Goal: Task Accomplishment & Management: Complete application form

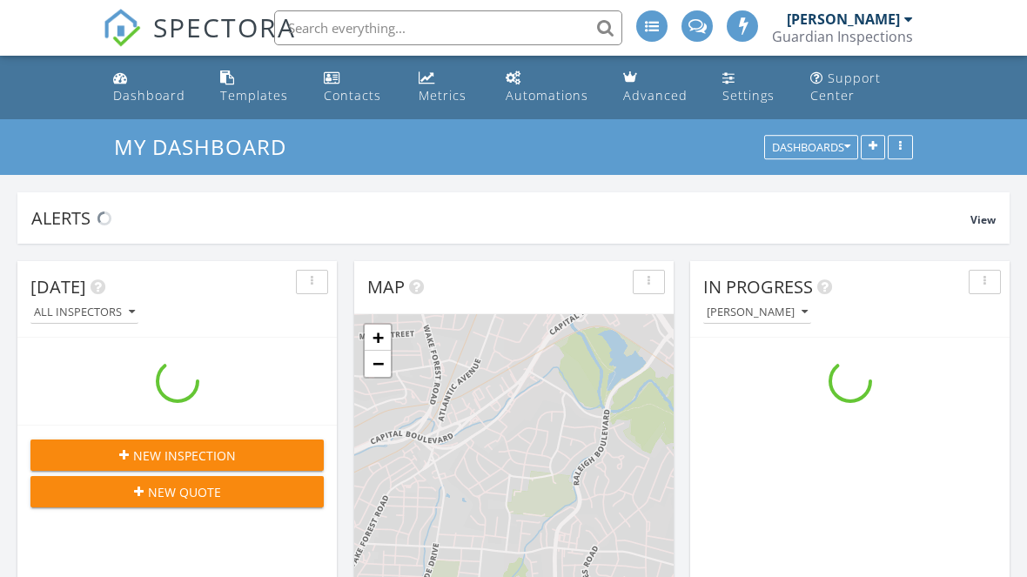
scroll to position [1585, 1028]
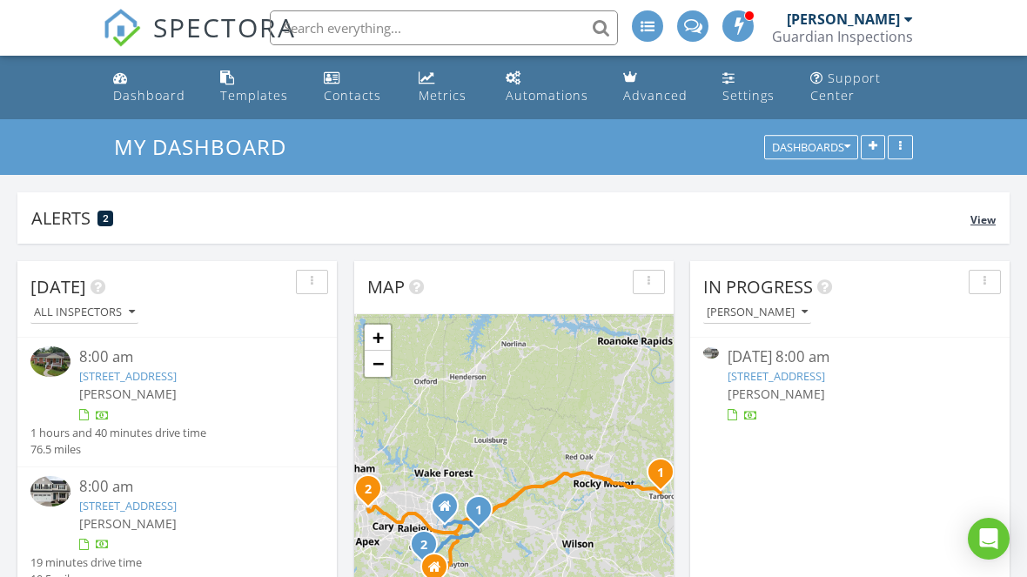
click at [980, 225] on span "View" at bounding box center [983, 219] width 25 height 15
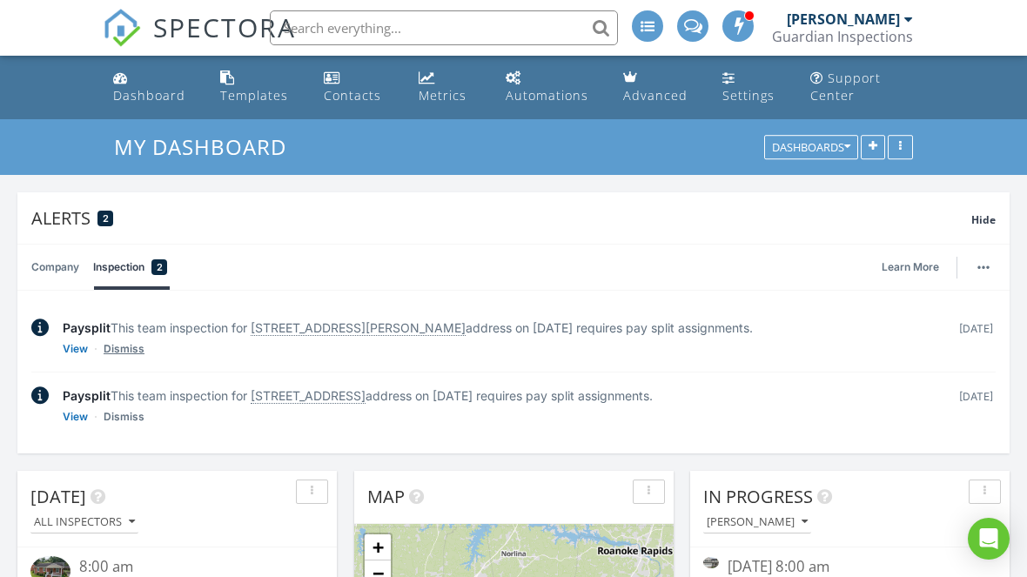
click at [123, 349] on link "Dismiss" at bounding box center [124, 348] width 41 height 17
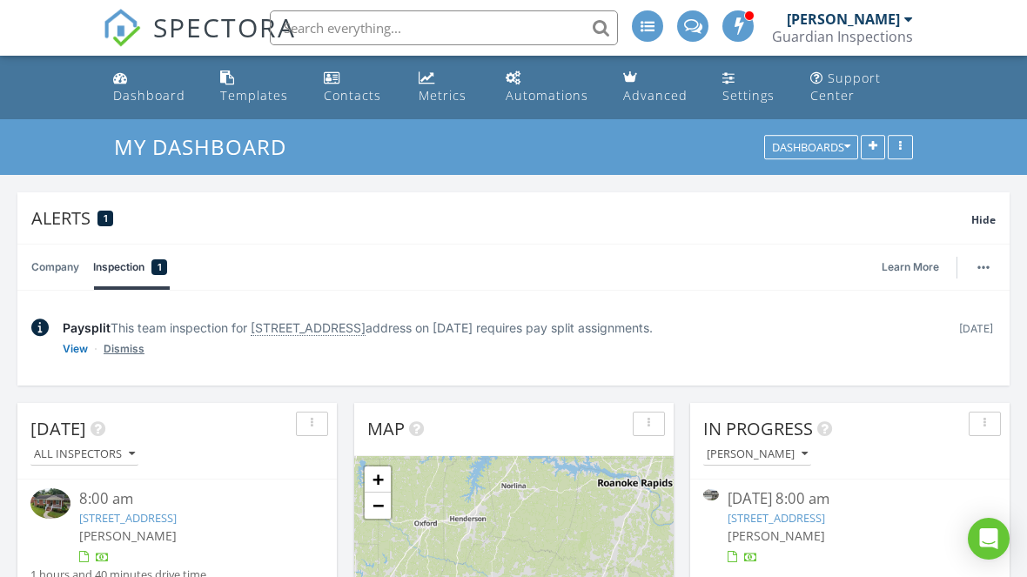
click at [125, 346] on link "Dismiss" at bounding box center [124, 348] width 41 height 17
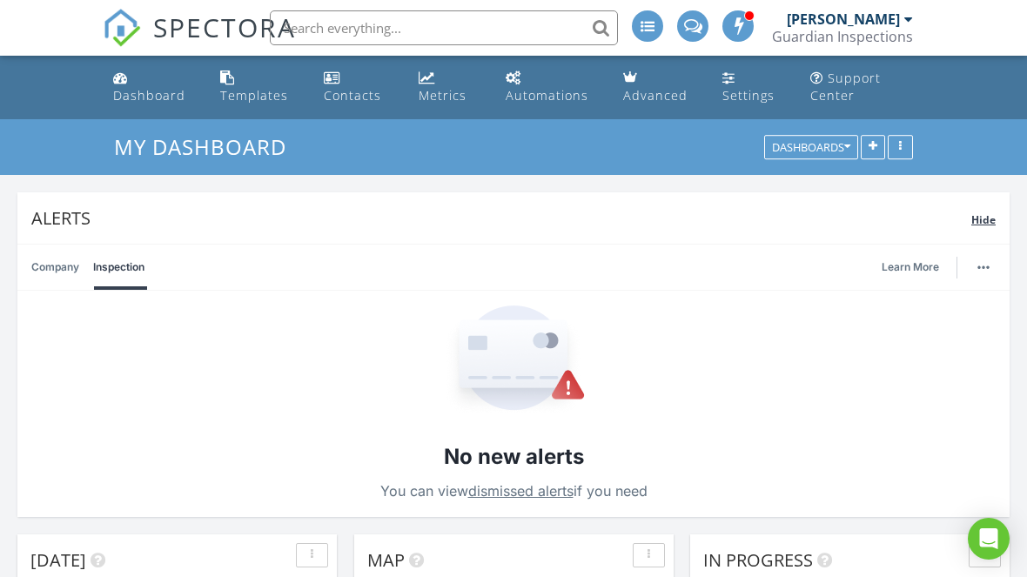
click at [989, 219] on span "Hide" at bounding box center [984, 219] width 24 height 15
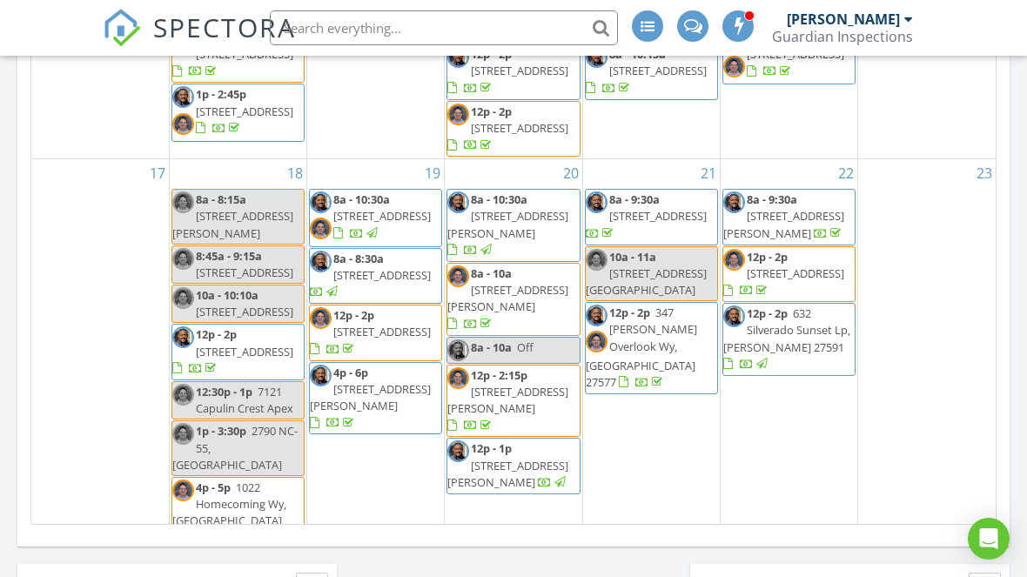
scroll to position [564, 0]
click at [514, 20] on input "text" at bounding box center [444, 27] width 348 height 35
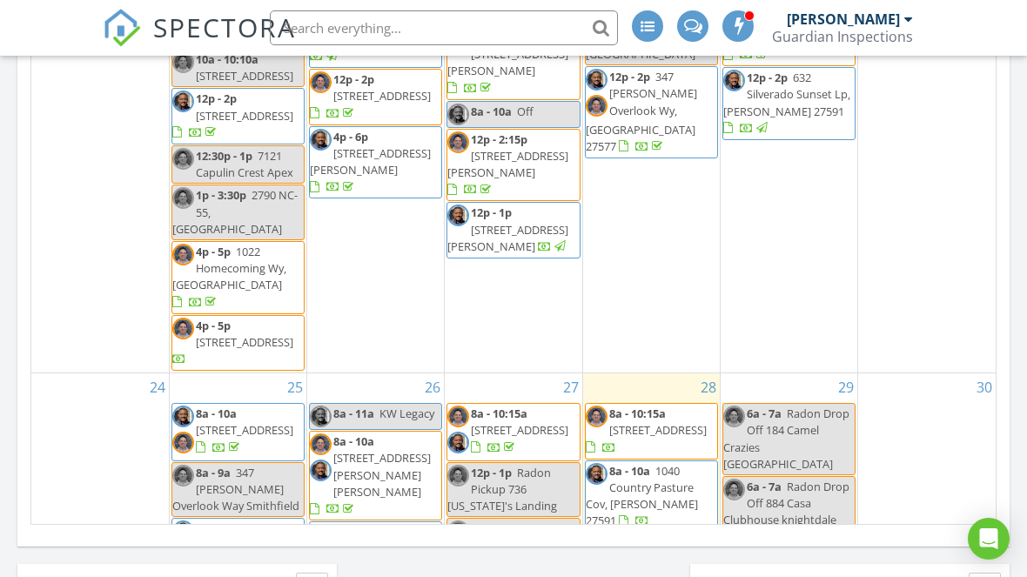
scroll to position [797, 0]
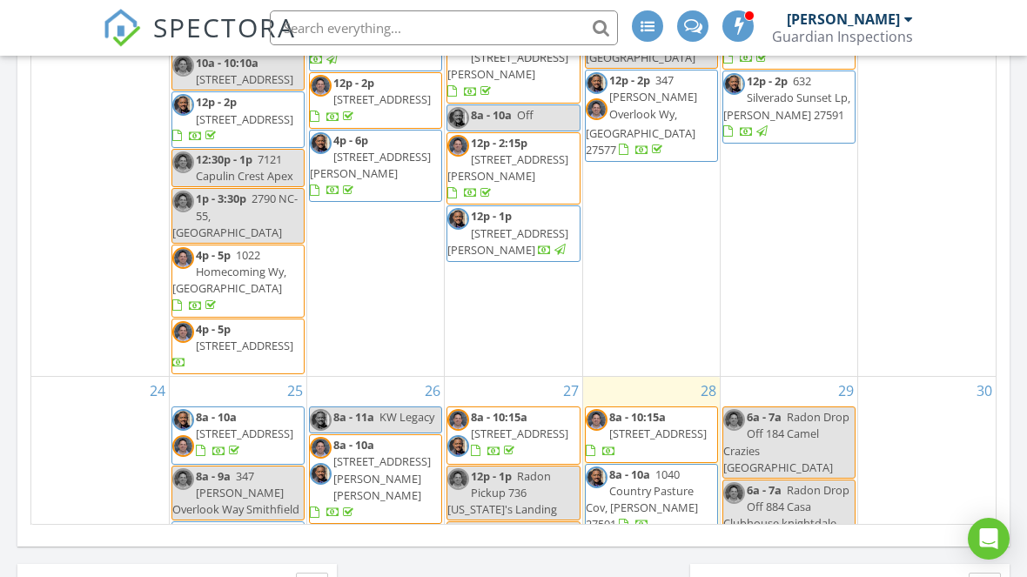
click at [292, 127] on span "1710 Grace Point Rd, Morrisville 27560" at bounding box center [244, 119] width 97 height 16
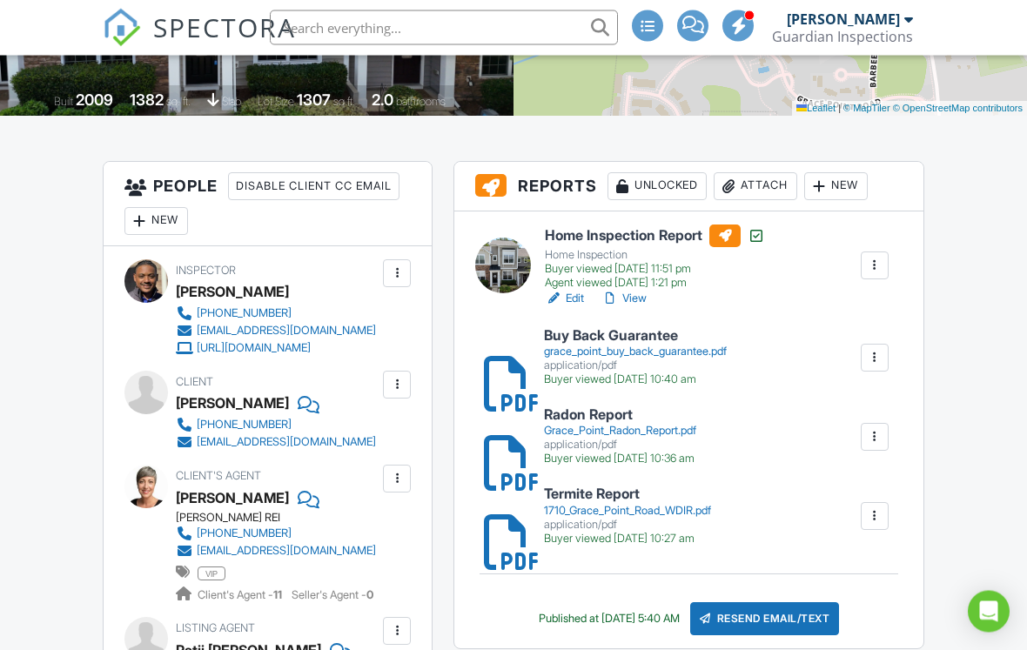
scroll to position [368, 0]
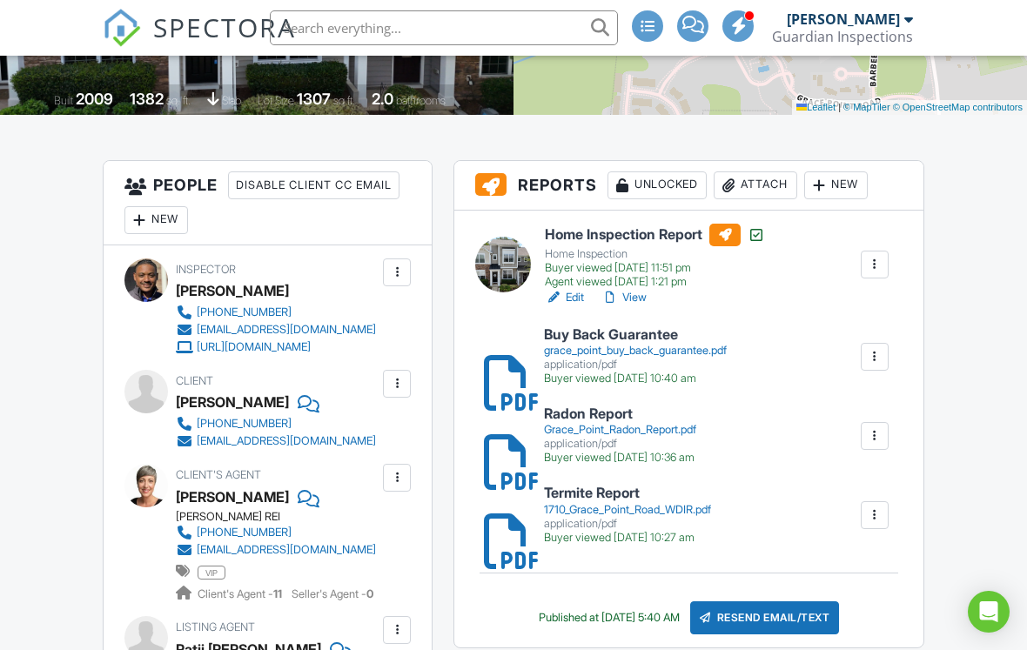
click at [642, 300] on link "View" at bounding box center [624, 297] width 45 height 17
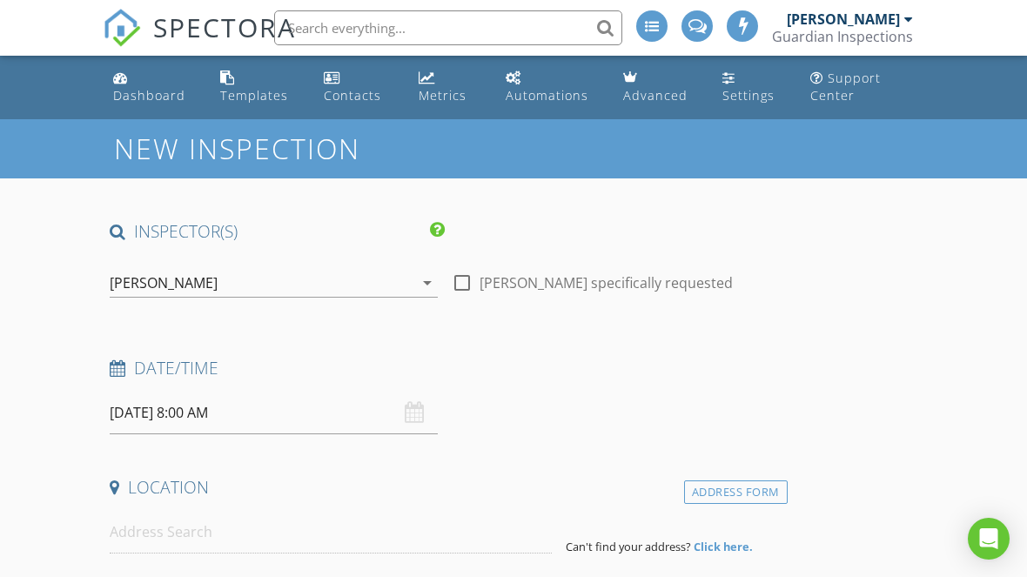
type input "[PERSON_NAME]"
type input "[EMAIL_ADDRESS][DOMAIN_NAME]"
type input "215-519-6027"
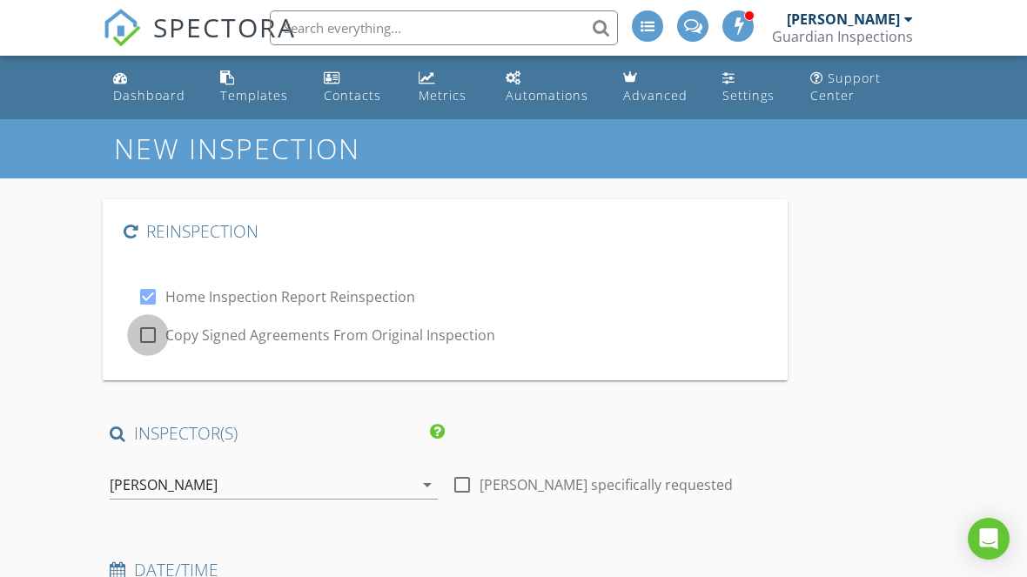
click at [142, 337] on div at bounding box center [148, 335] width 30 height 30
checkbox input "true"
click at [380, 482] on div "[PERSON_NAME]" at bounding box center [262, 485] width 304 height 28
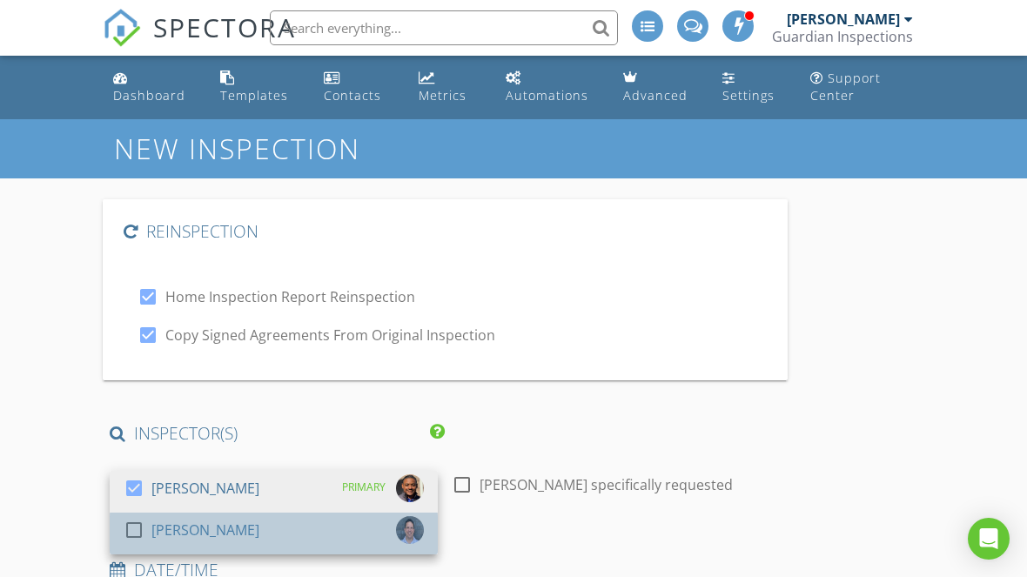
click at [397, 545] on div "check_box_outline_blank Paul Angell" at bounding box center [274, 533] width 300 height 35
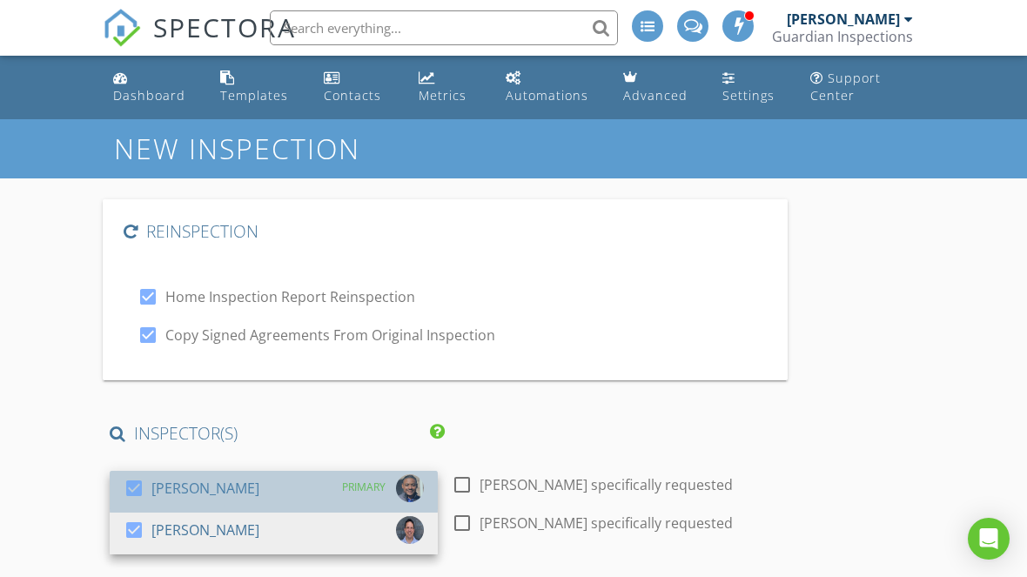
click at [242, 487] on div "check_box Chris Tinsley PRIMARY" at bounding box center [274, 491] width 300 height 35
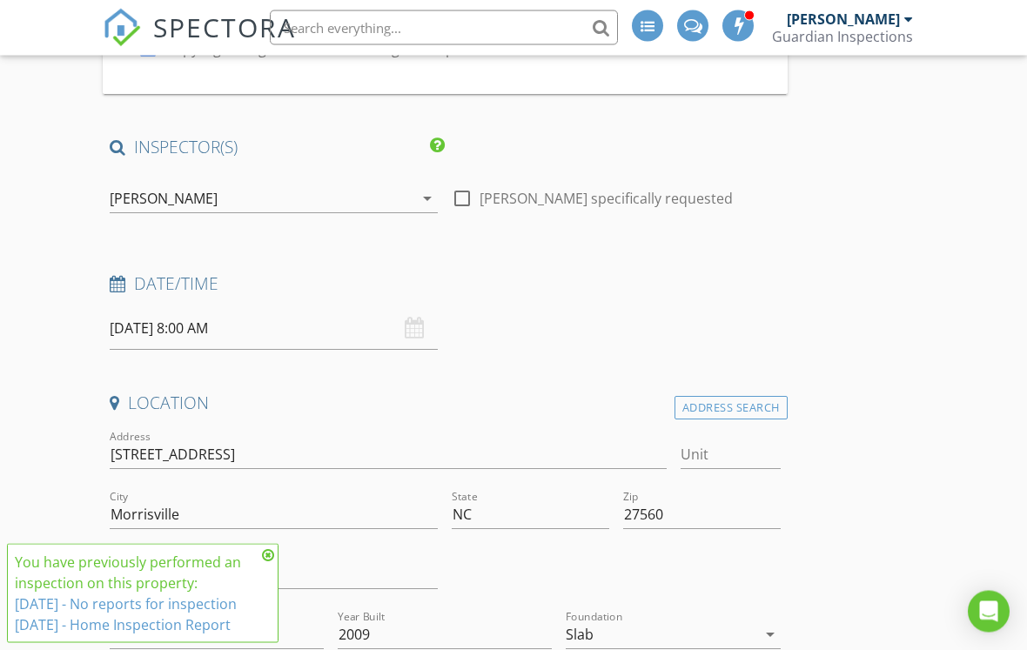
scroll to position [307, 0]
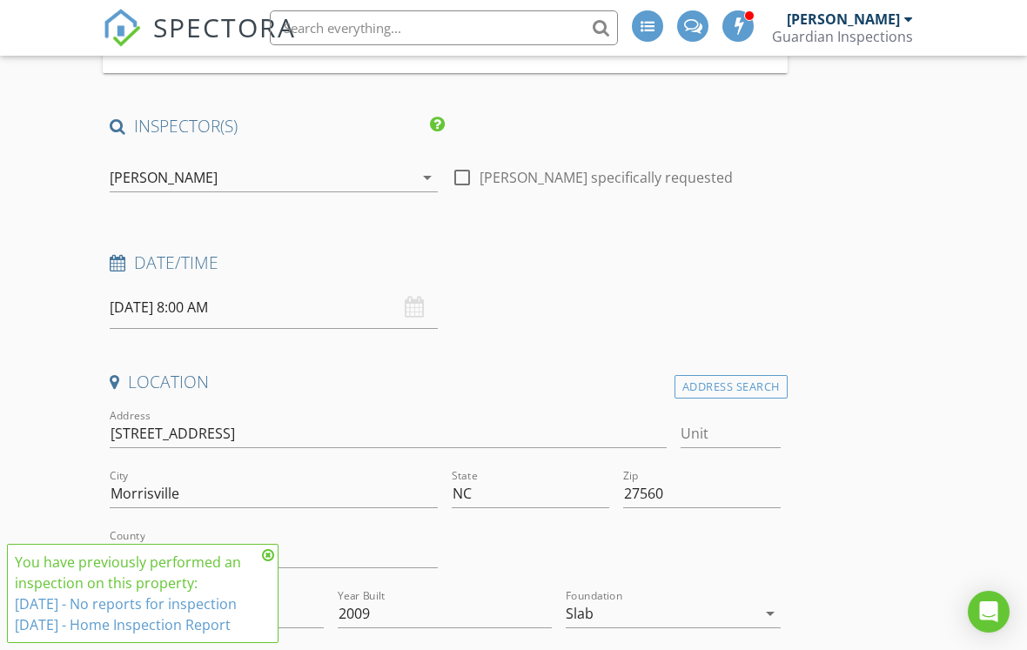
click at [259, 293] on input "08/29/2025 8:00 AM" at bounding box center [274, 307] width 328 height 43
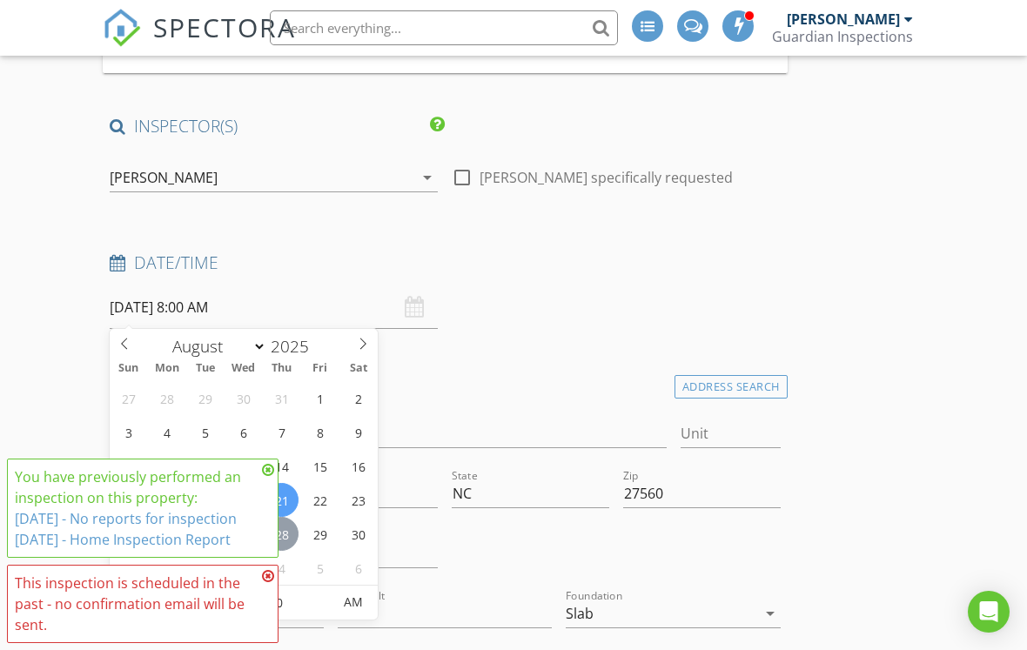
type input "08/28/2025 8:00 AM"
click at [617, 313] on div "Date/Time 08/28/2025 8:00 AM" at bounding box center [445, 290] width 685 height 77
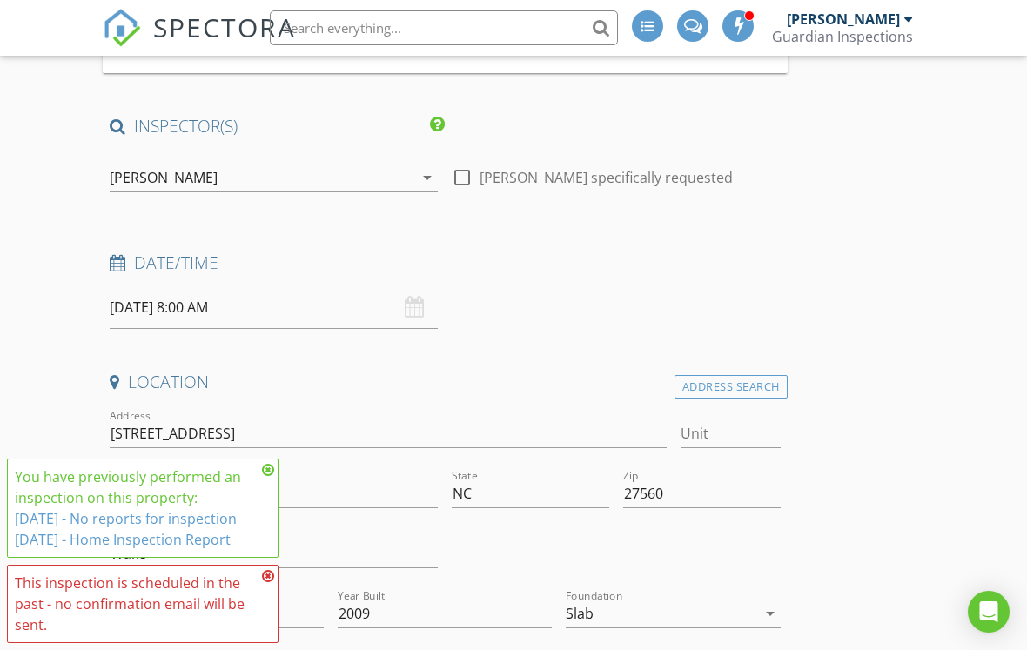
click at [339, 306] on input "08/28/2025 8:00 AM" at bounding box center [274, 307] width 328 height 43
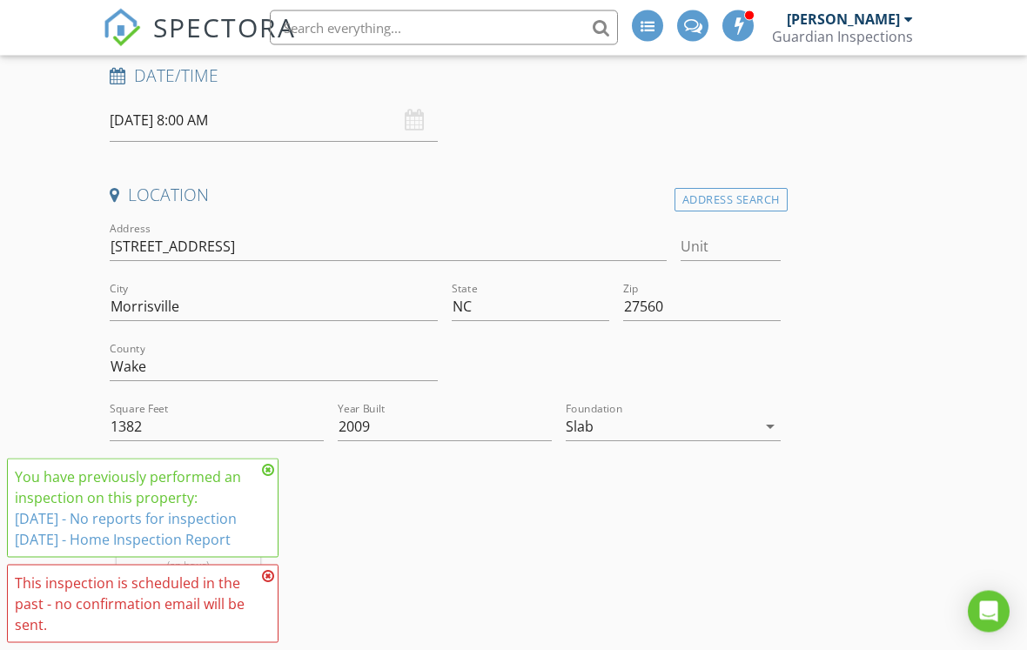
click at [250, 118] on input "08/28/2025 8:00 AM" at bounding box center [274, 121] width 328 height 43
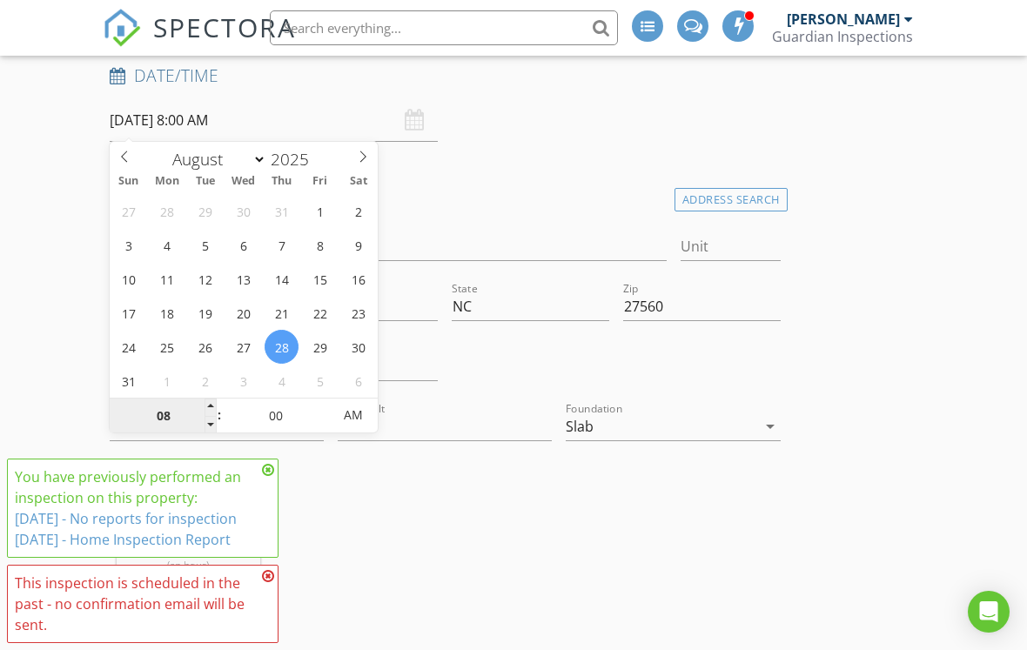
click at [169, 422] on input "08" at bounding box center [163, 416] width 107 height 35
type input "12"
type input "08/28/2025 12:00 PM"
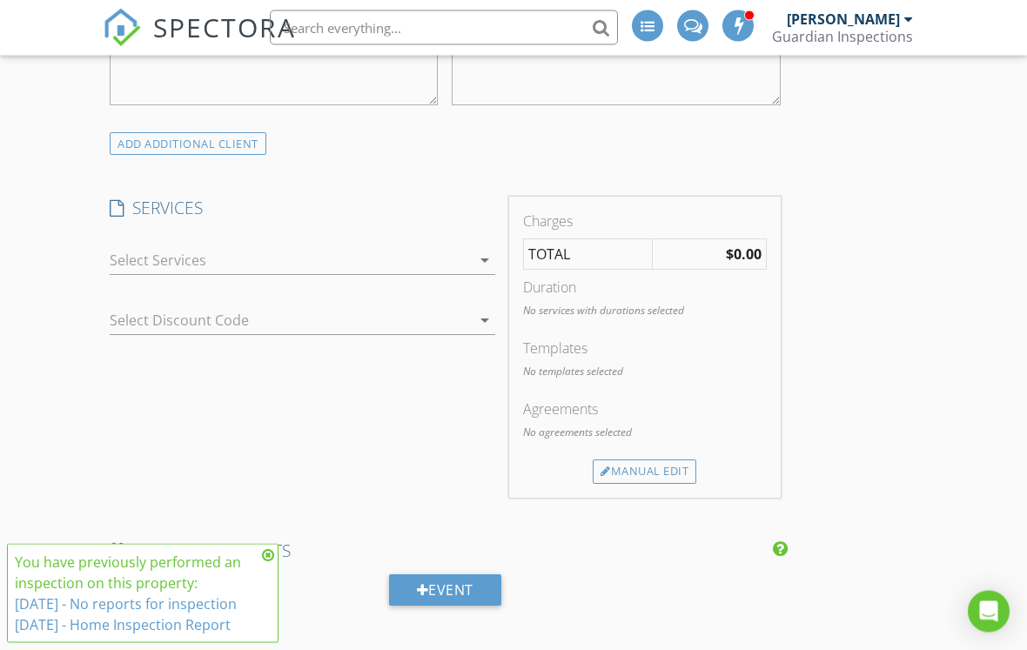
scroll to position [1435, 0]
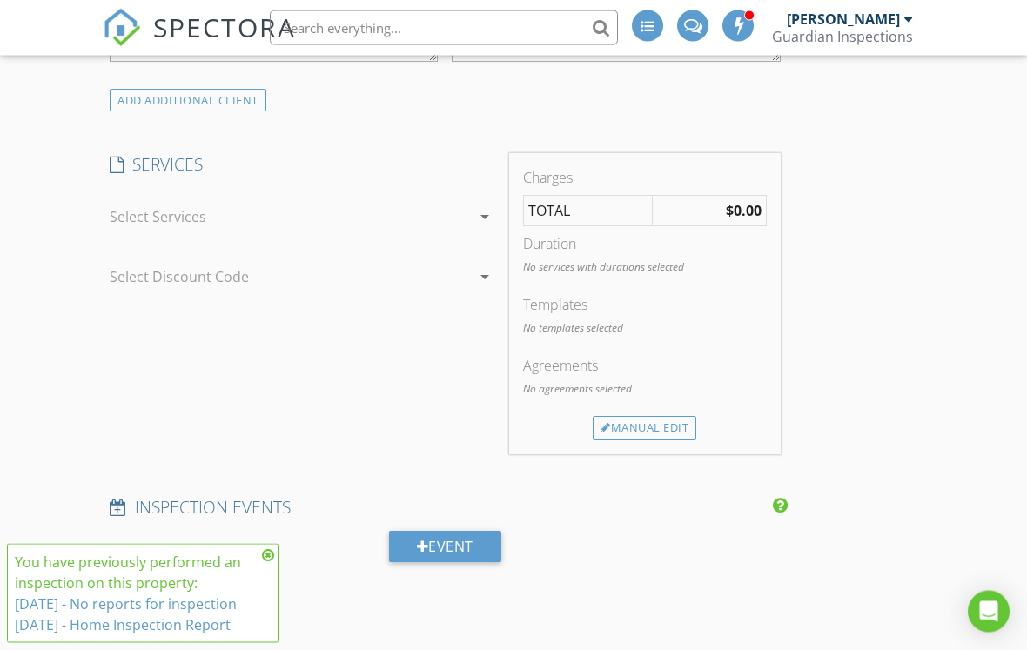
click at [462, 204] on div at bounding box center [290, 218] width 361 height 28
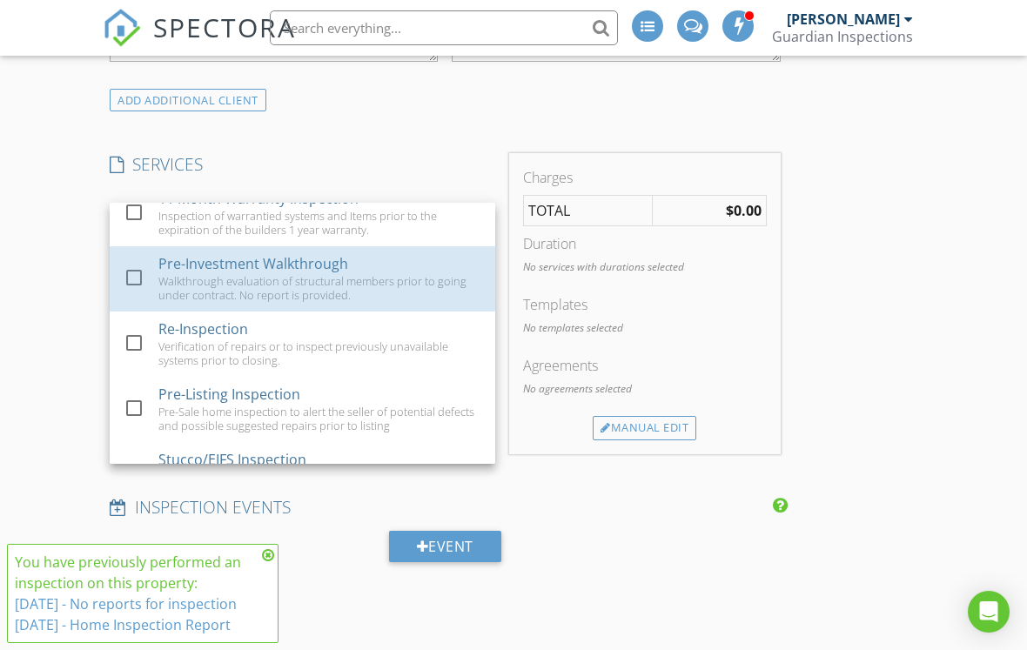
scroll to position [169, 0]
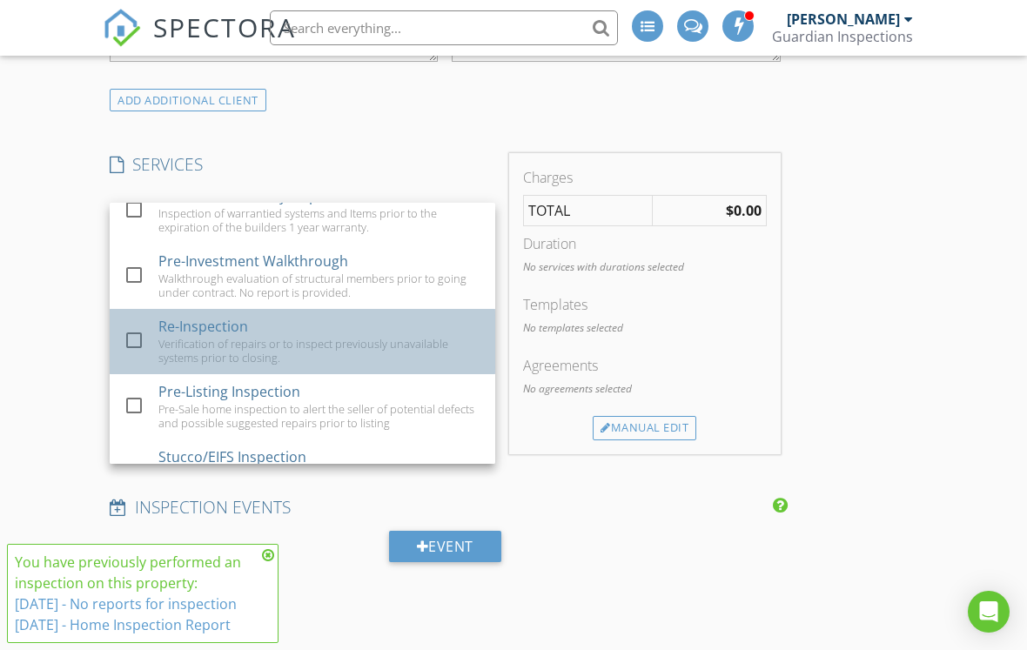
click at [419, 340] on div "Verification of repairs or to inspect previously unavailable systems prior to c…" at bounding box center [319, 351] width 323 height 28
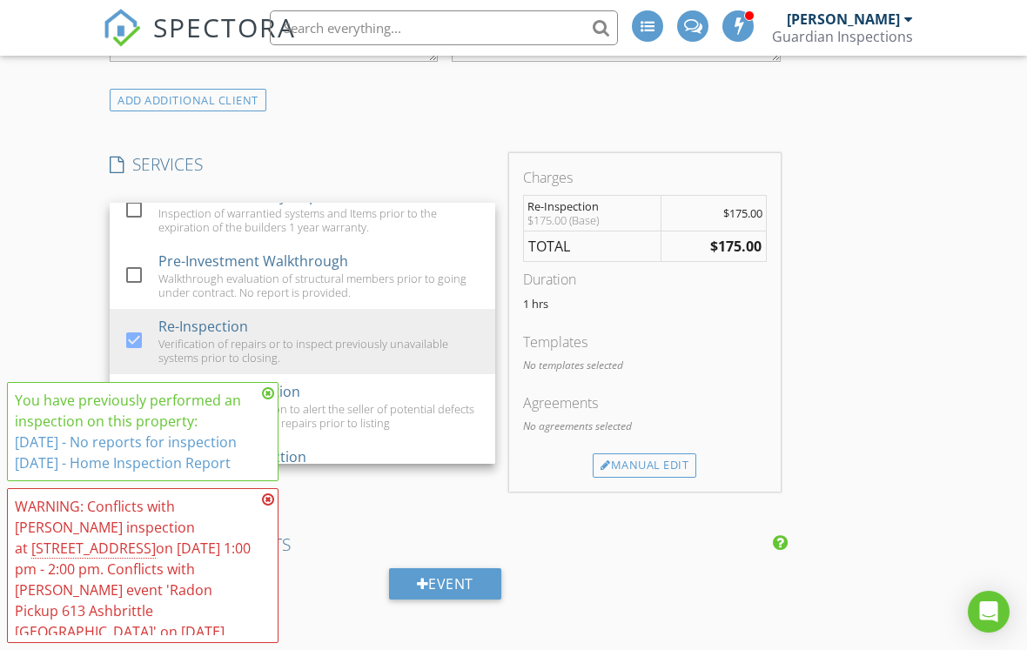
click at [265, 499] on icon at bounding box center [268, 500] width 12 height 14
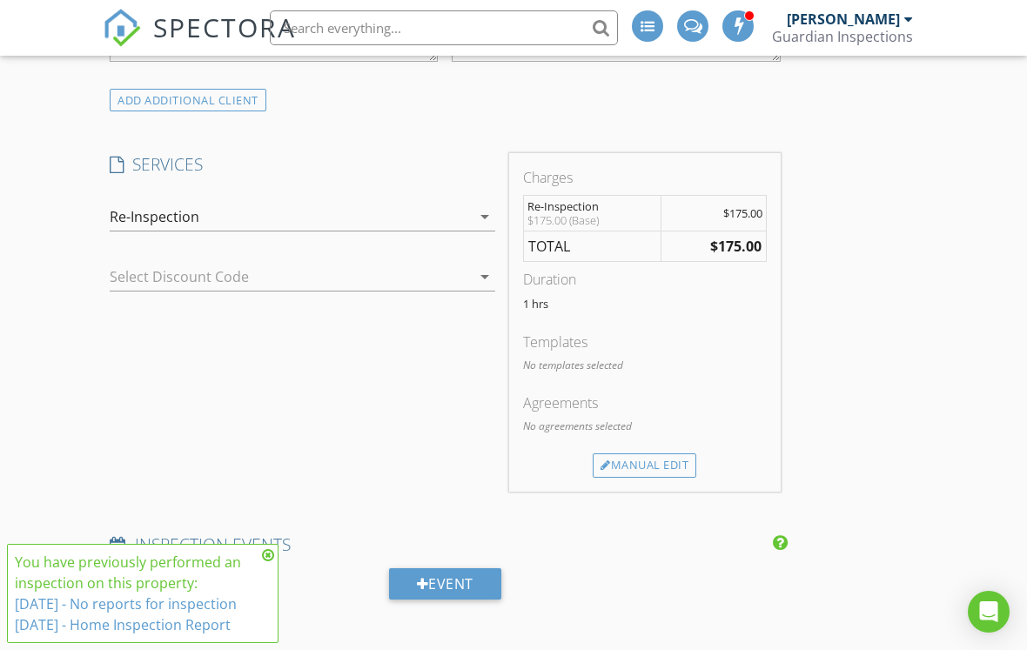
click at [272, 391] on div "SERVICES check_box_outline_blank Home Inspection Complete In-Depth Home Inspect…" at bounding box center [303, 322] width 400 height 338
click at [679, 462] on div "Manual Edit" at bounding box center [645, 466] width 104 height 24
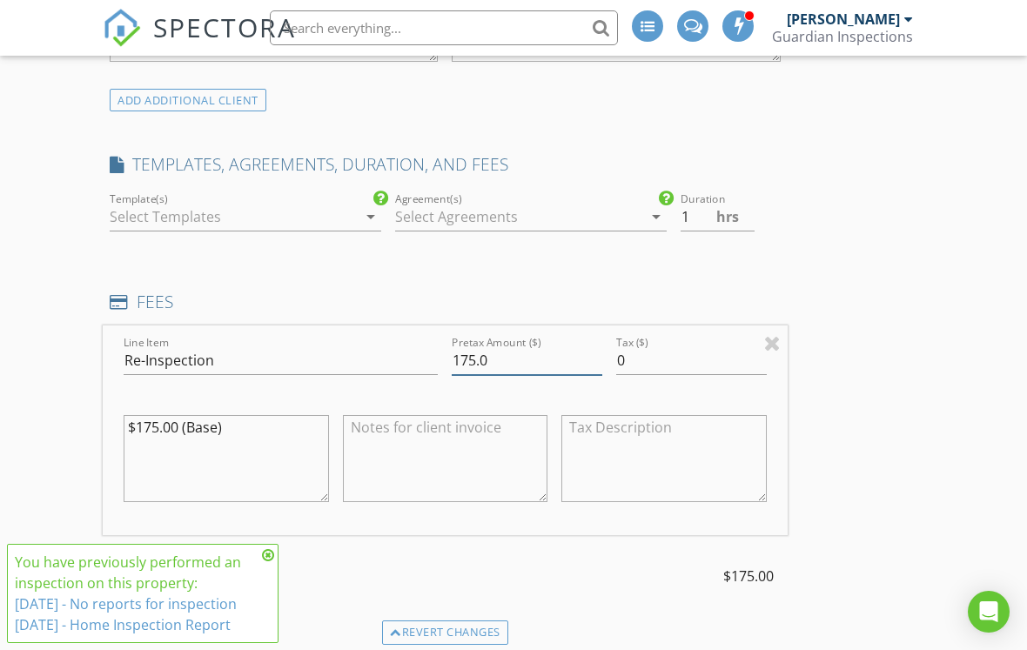
click at [469, 351] on input "175.0" at bounding box center [527, 360] width 151 height 29
type input "0.0"
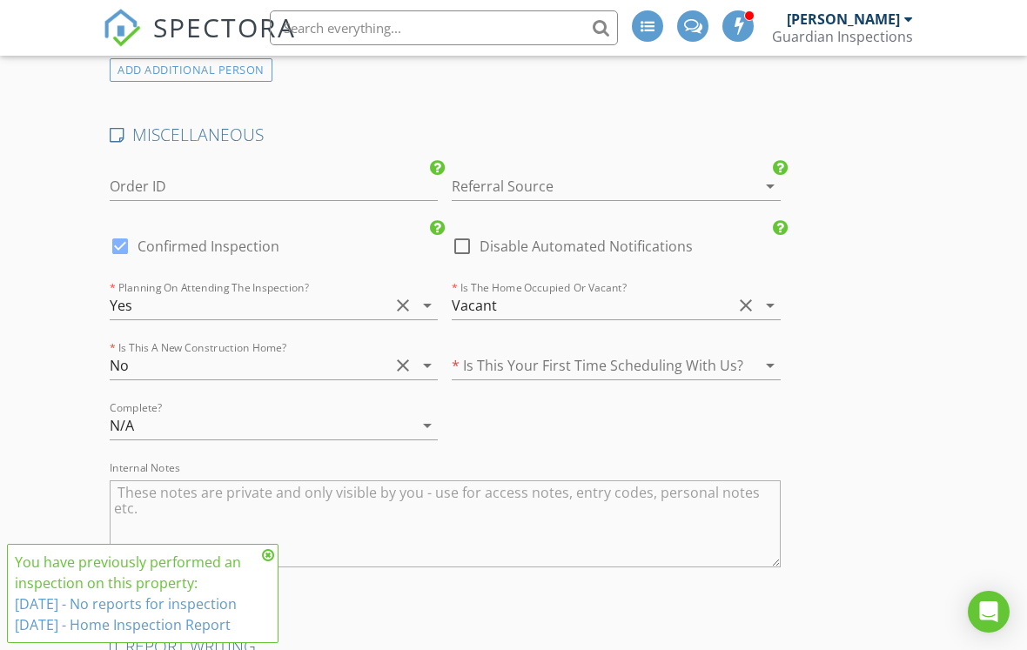
scroll to position [3551, 0]
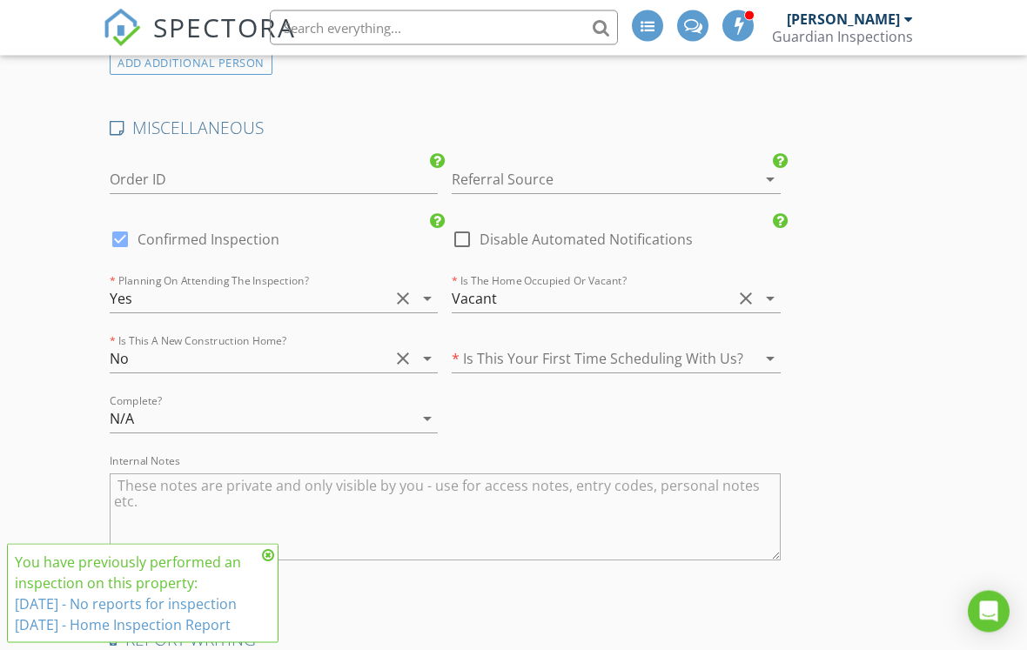
click at [397, 289] on icon "clear" at bounding box center [403, 299] width 21 height 21
click at [426, 289] on icon "arrow_drop_down" at bounding box center [427, 298] width 21 height 21
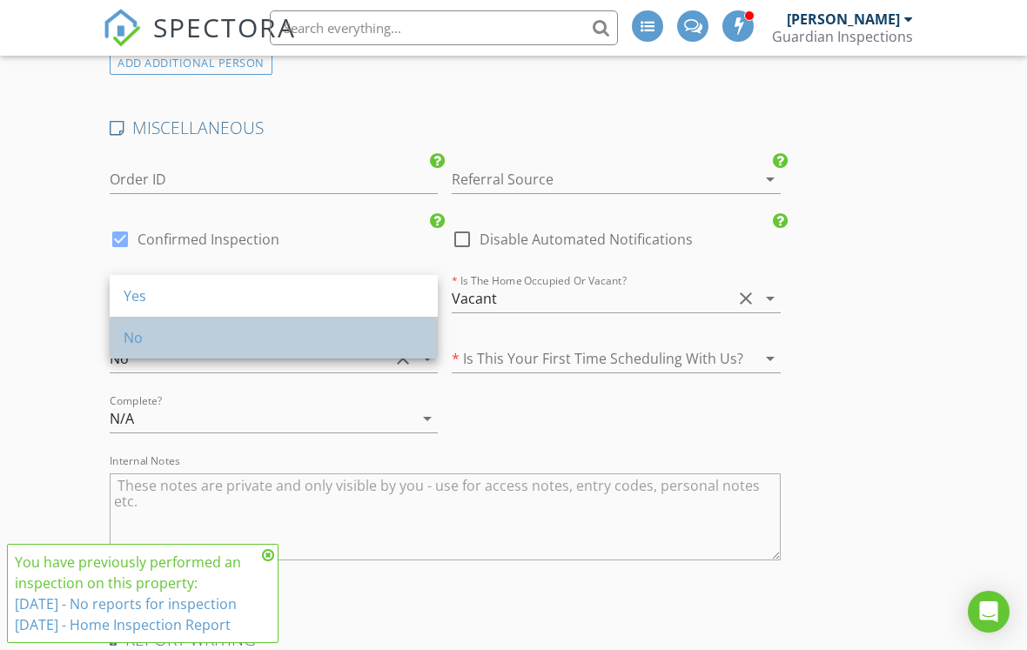
click at [393, 333] on div "No" at bounding box center [274, 337] width 300 height 21
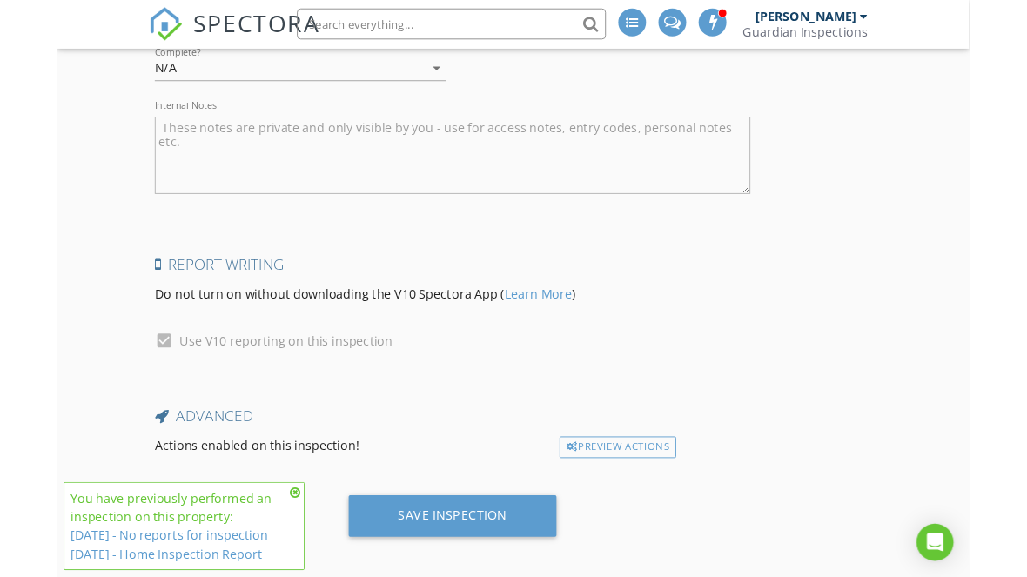
scroll to position [3966, 0]
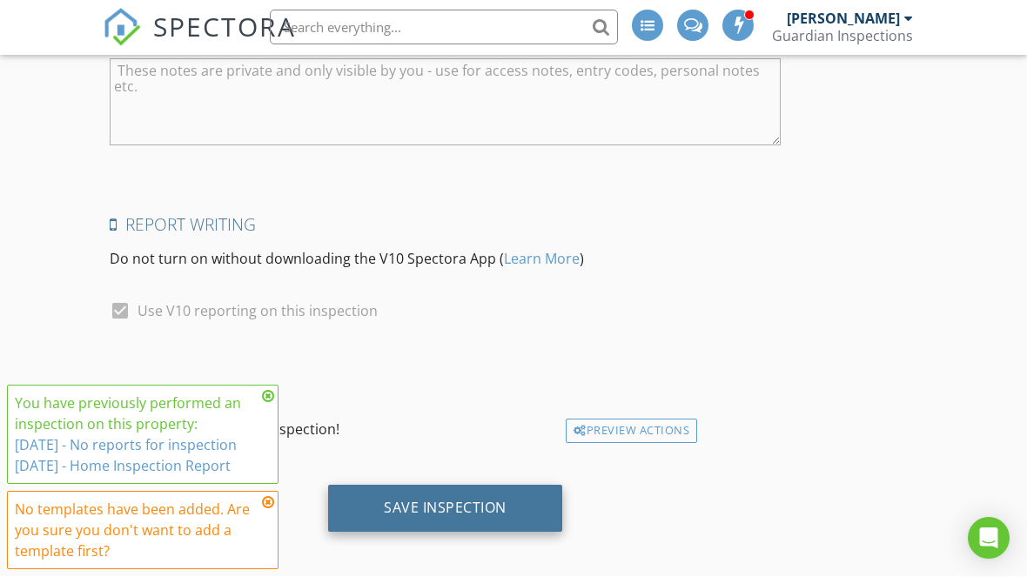
click at [504, 512] on div "Save Inspection" at bounding box center [445, 509] width 234 height 47
